Goal: Task Accomplishment & Management: Complete application form

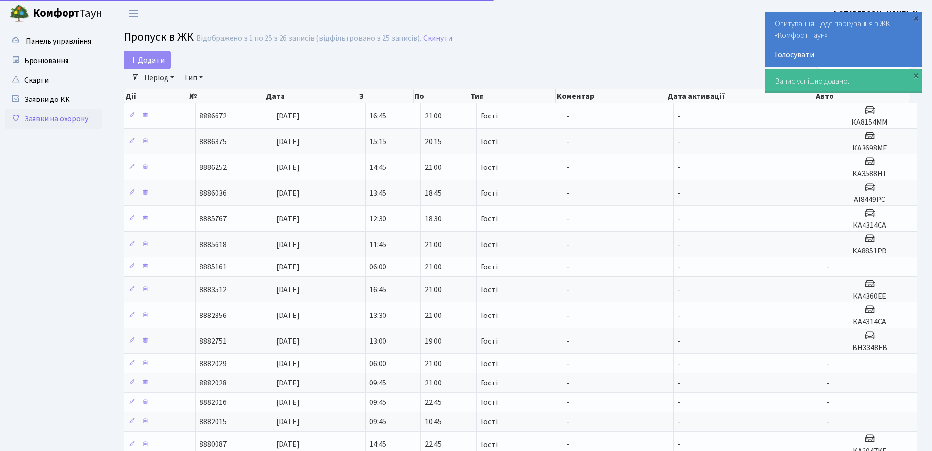
select select "25"
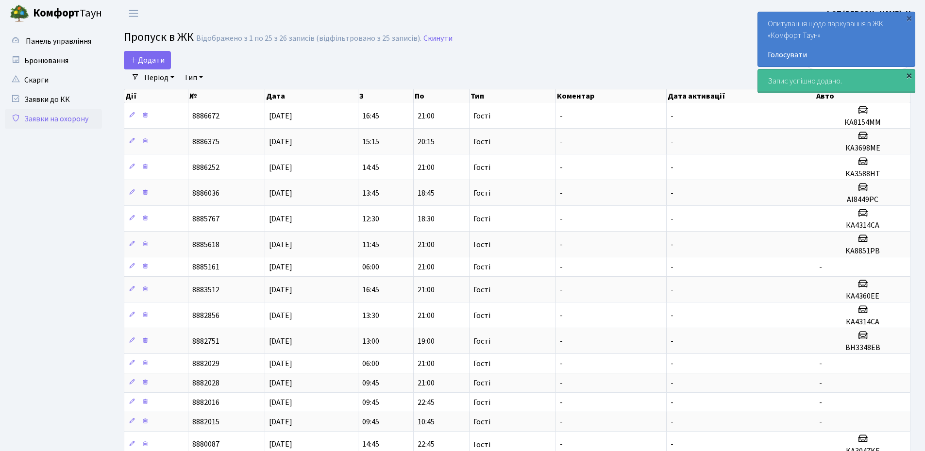
click at [912, 76] on div "×" at bounding box center [909, 75] width 10 height 10
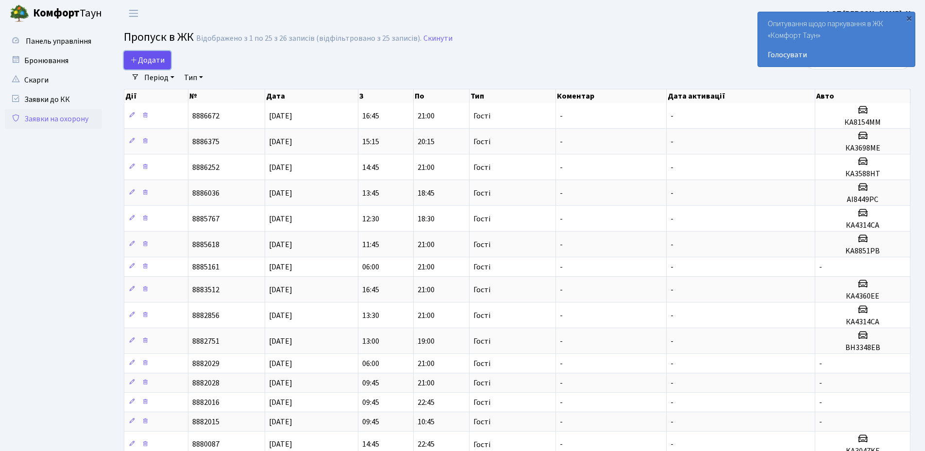
click at [141, 61] on span "Додати" at bounding box center [147, 60] width 34 height 11
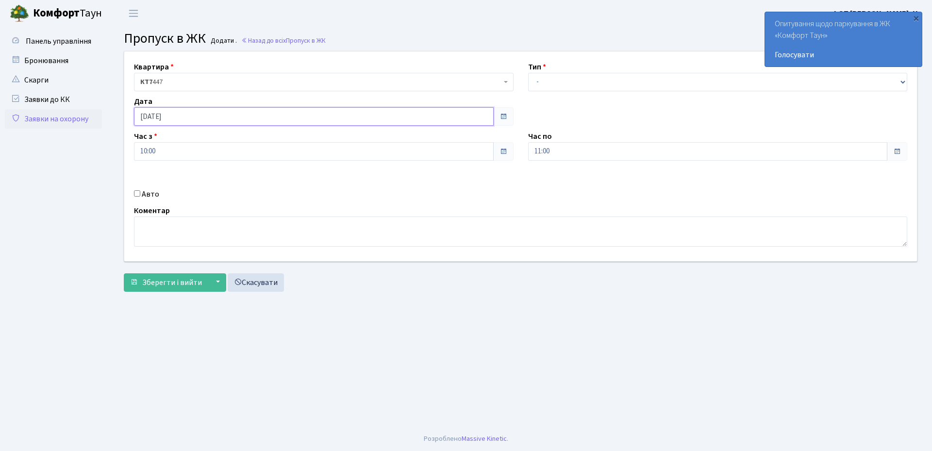
click at [375, 120] on input "[DATE]" at bounding box center [314, 116] width 360 height 18
click at [231, 198] on td "17" at bounding box center [231, 194] width 15 height 15
type input "[DATE]"
click at [573, 88] on select "- Доставка Таксі Гості Сервіс" at bounding box center [718, 82] width 380 height 18
select select "3"
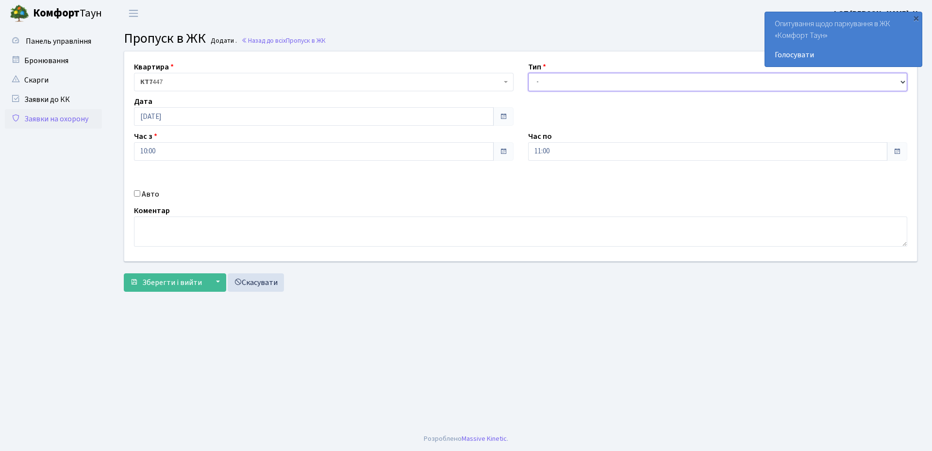
click at [528, 73] on select "- Доставка Таксі Гості Сервіс" at bounding box center [718, 82] width 380 height 18
click at [554, 151] on input "11:00" at bounding box center [708, 151] width 360 height 18
click at [556, 184] on icon at bounding box center [555, 185] width 26 height 26
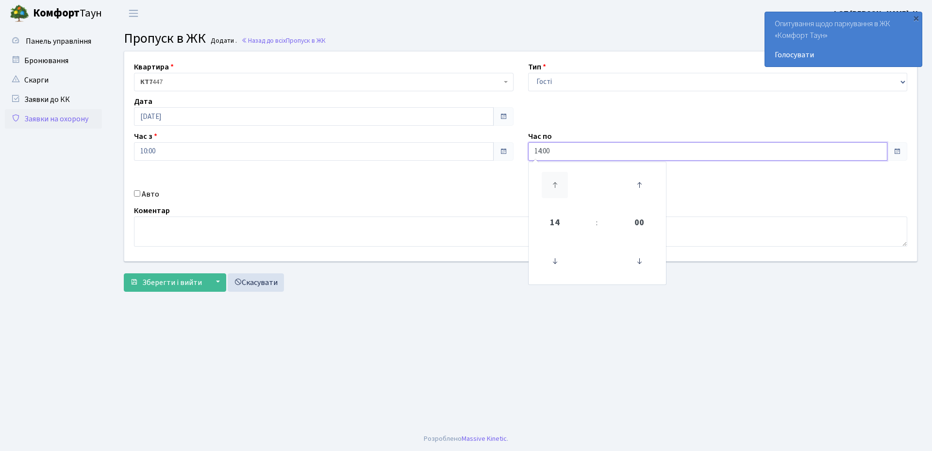
click at [556, 184] on icon at bounding box center [555, 185] width 26 height 26
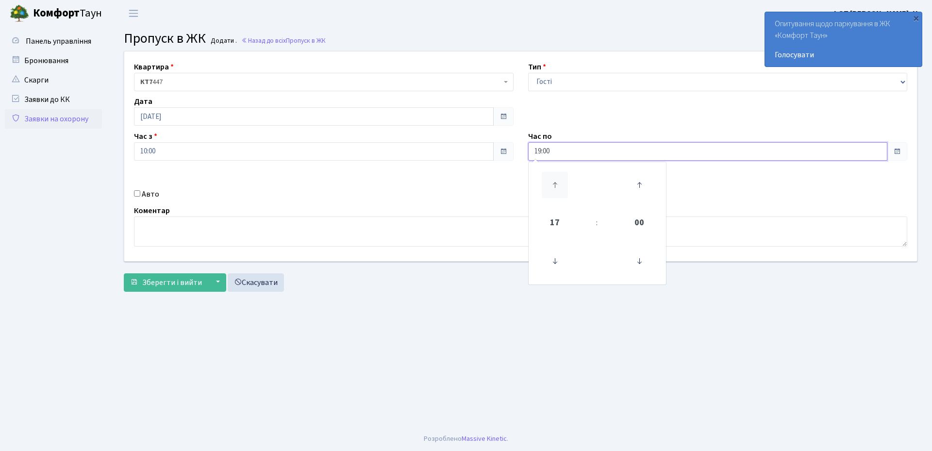
click at [556, 184] on icon at bounding box center [555, 185] width 26 height 26
type input "21:00"
click at [175, 158] on input "10:00" at bounding box center [314, 151] width 360 height 18
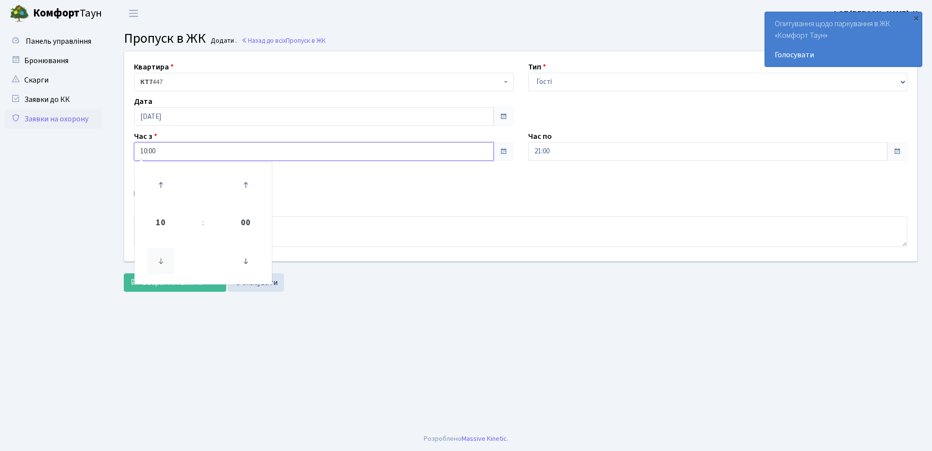
click at [162, 267] on icon at bounding box center [161, 261] width 26 height 26
click at [162, 262] on icon at bounding box center [161, 261] width 26 height 26
type input "06:00"
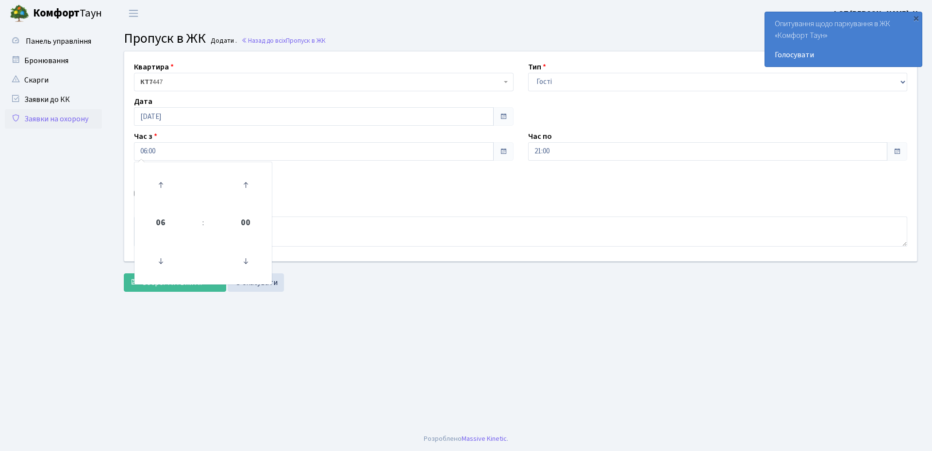
click at [161, 336] on main "Admin Пропуск в ЖК Додати Пропуск в ЖК Додати . Назад до всіх Пропуск в ЖК Квар…" at bounding box center [520, 227] width 823 height 400
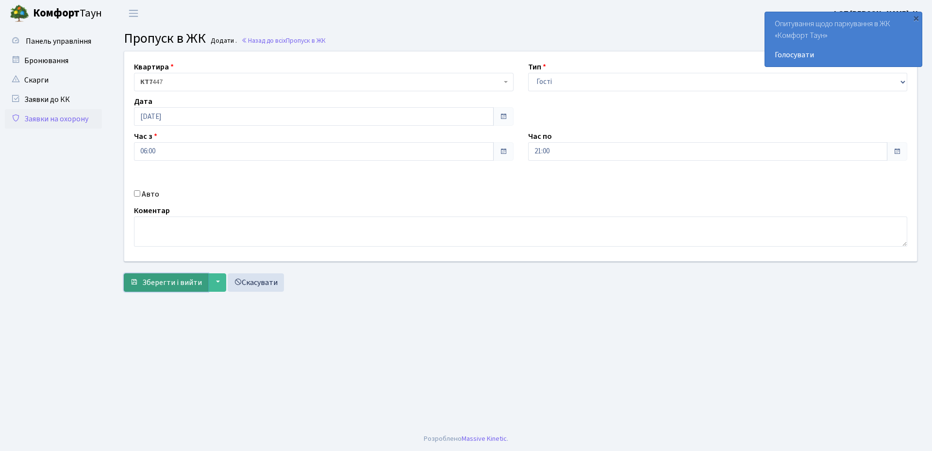
click at [159, 281] on span "Зберегти і вийти" at bounding box center [172, 282] width 60 height 11
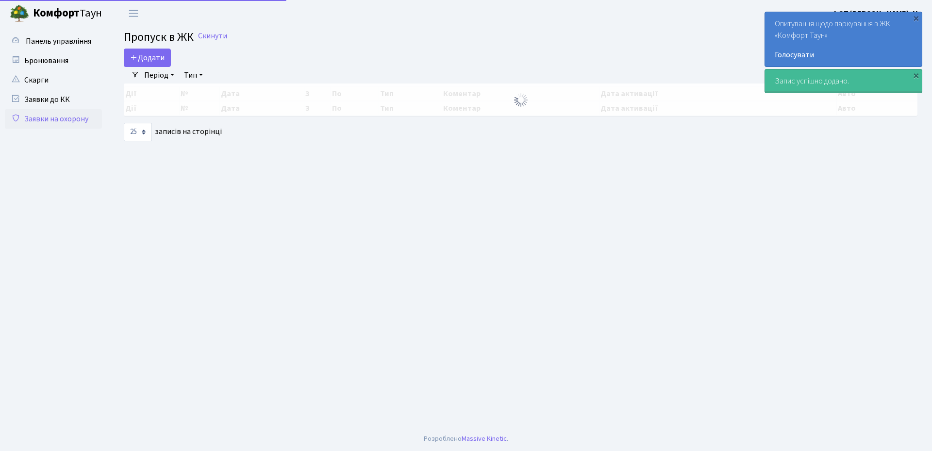
select select "25"
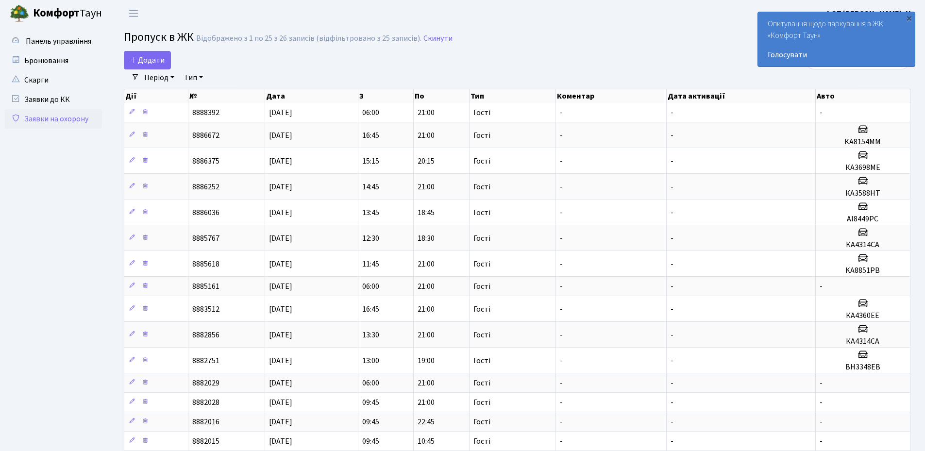
click at [606, 48] on main "Admin Пропуск в ЖК Список Пропуск в [GEOGRAPHIC_DATA] Відображено з 1 по 25 з 2…" at bounding box center [517, 382] width 816 height 710
